Goal: Transaction & Acquisition: Purchase product/service

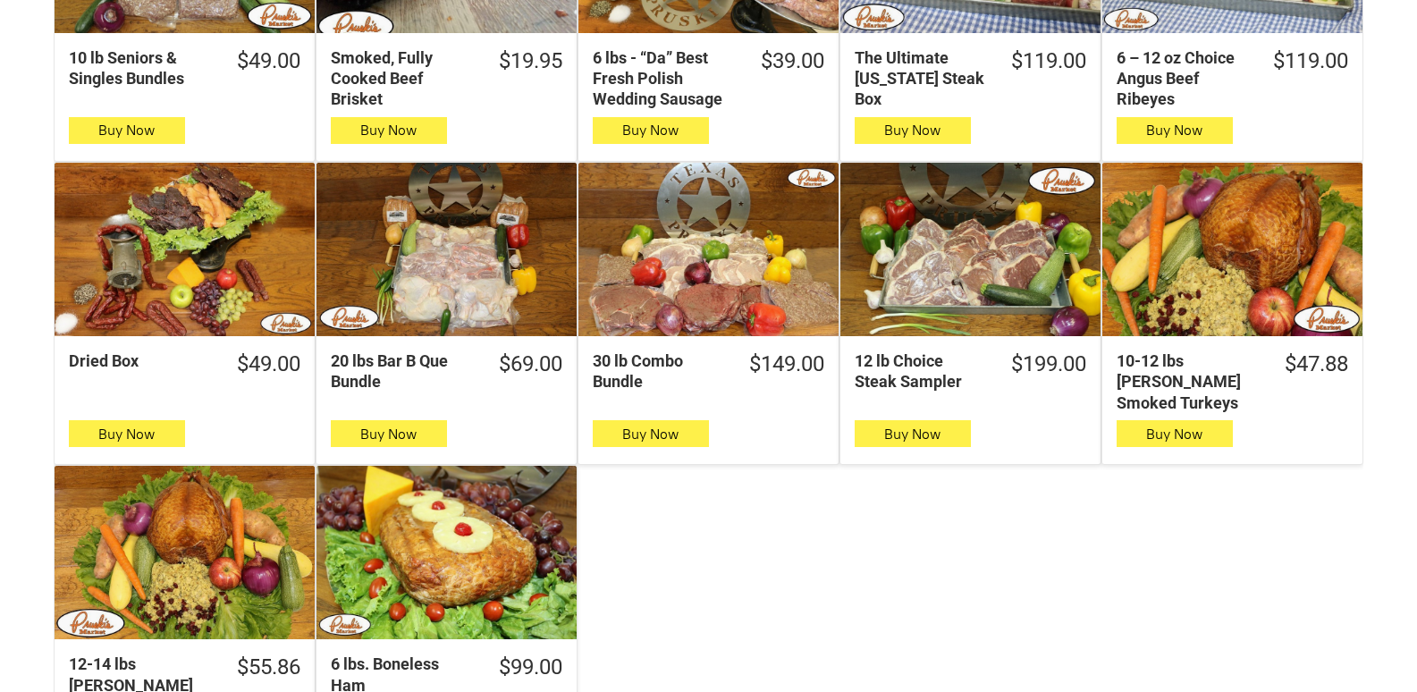
scroll to position [1252, 0]
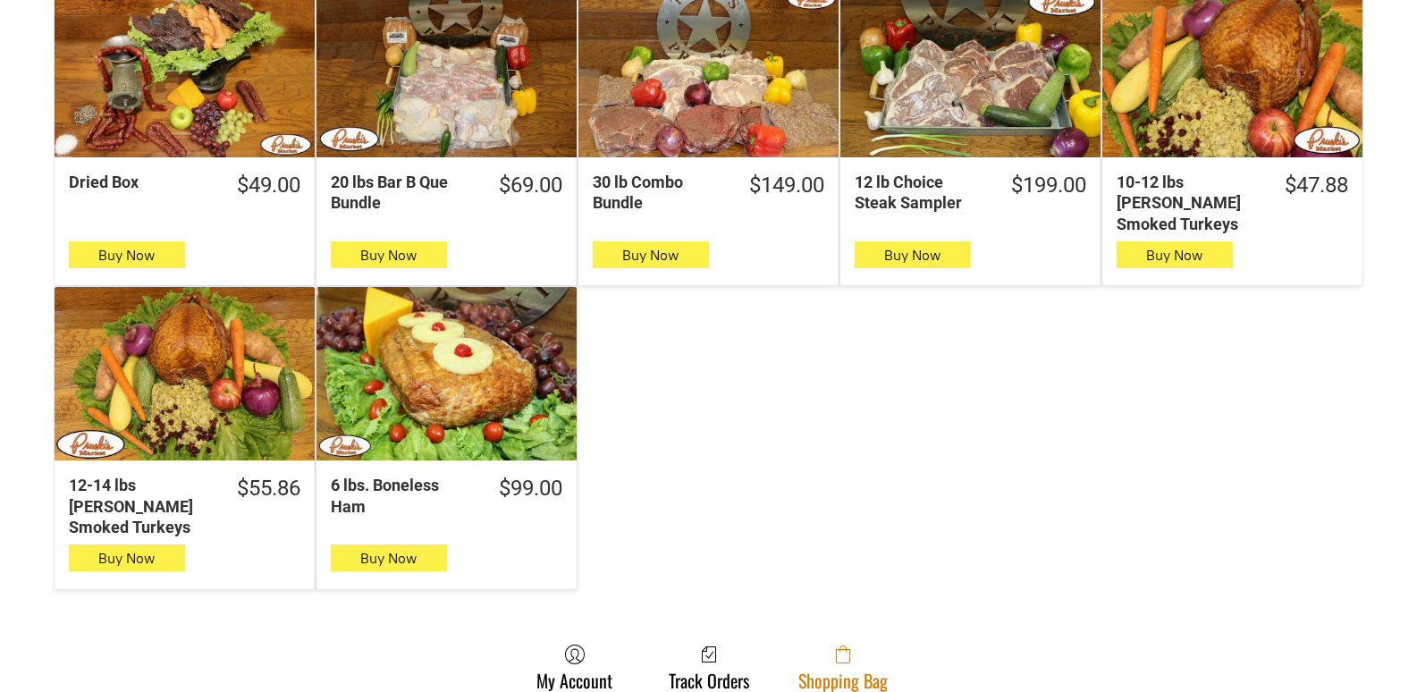
click at [833, 644] on link "Shopping Bag" at bounding box center [843, 667] width 107 height 47
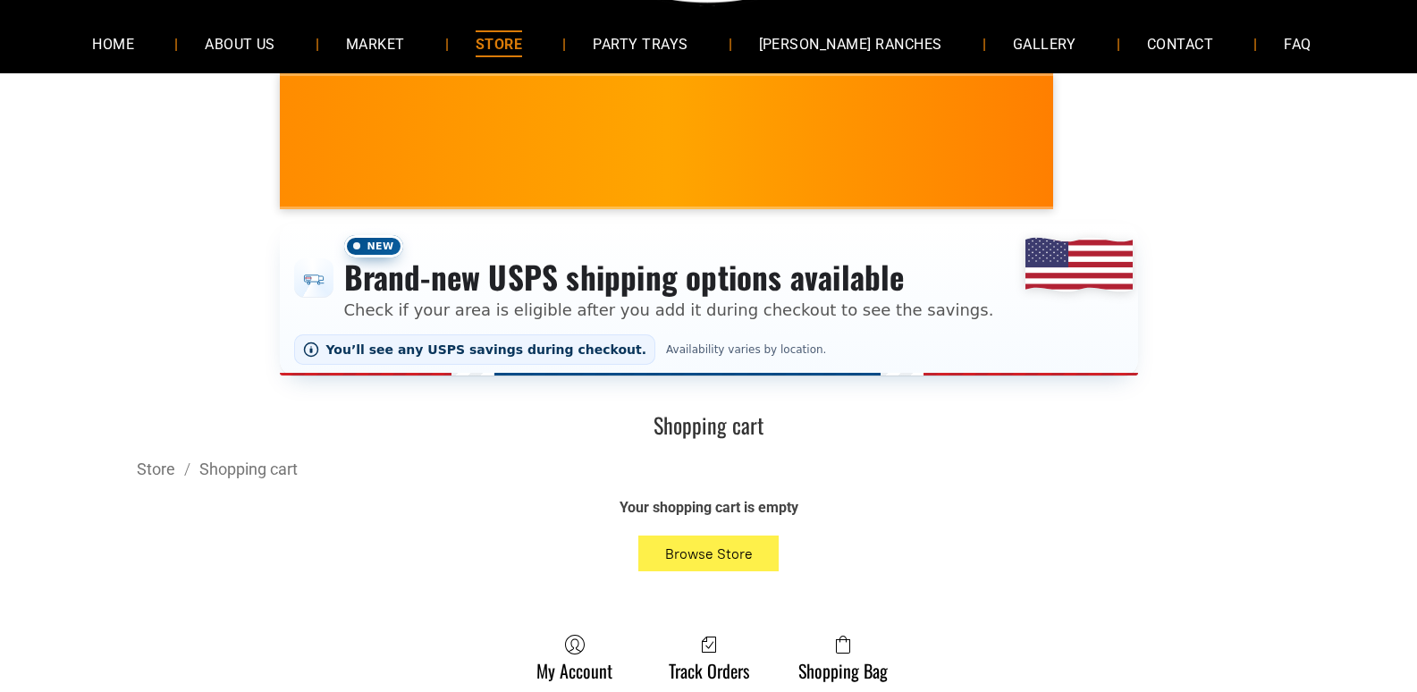
scroll to position [179, 0]
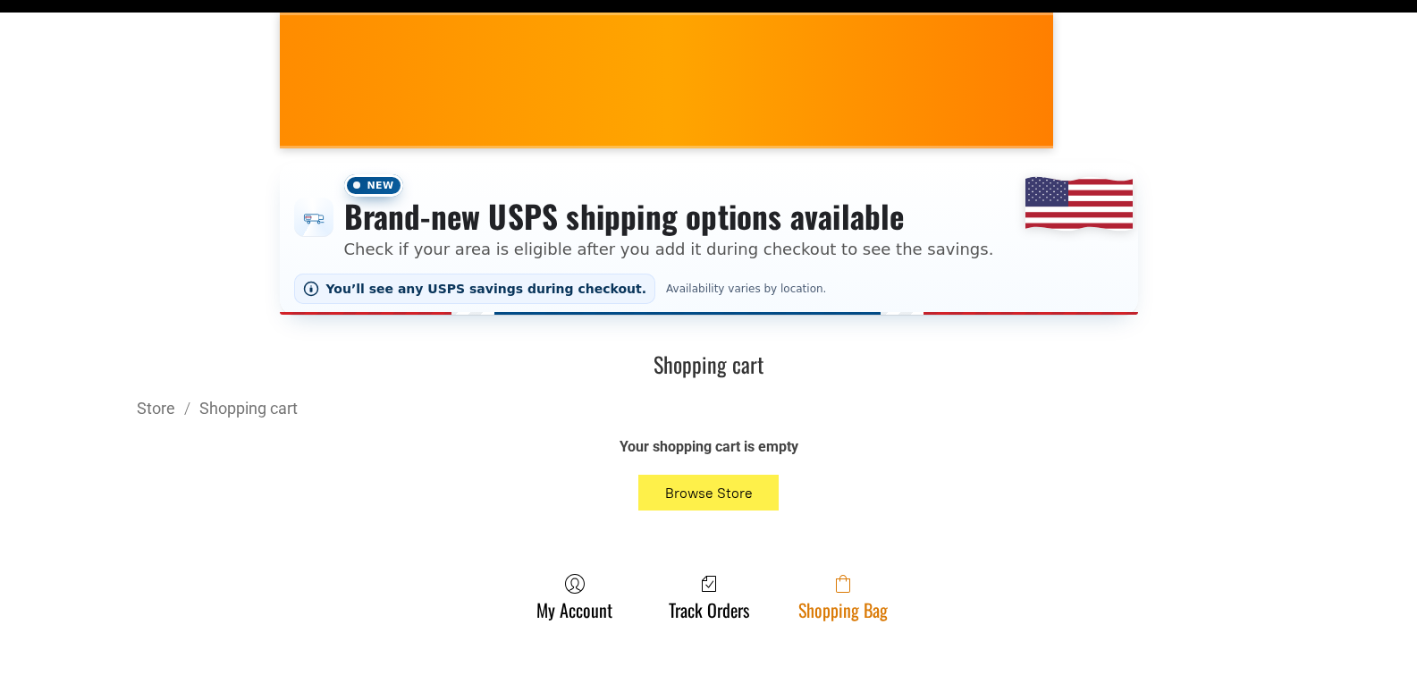
click at [823, 601] on link "Shopping Bag" at bounding box center [843, 596] width 107 height 47
click at [796, 611] on link "Shopping Bag" at bounding box center [843, 596] width 107 height 47
click at [810, 599] on link "Shopping Bag" at bounding box center [843, 596] width 107 height 47
